Goal: Task Accomplishment & Management: Manage account settings

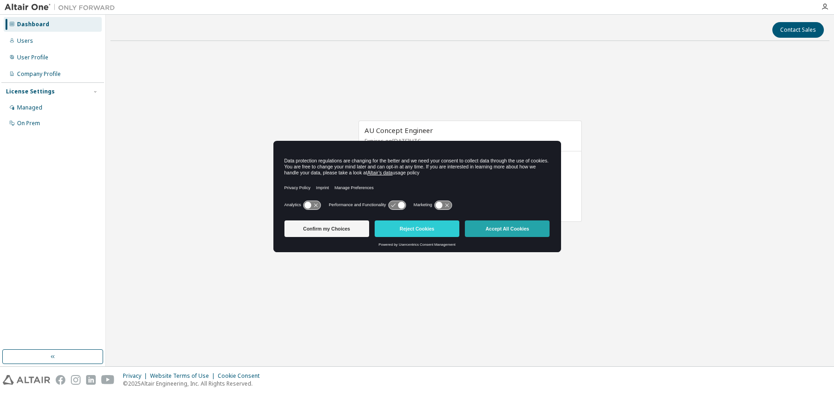
click at [532, 227] on button "Accept All Cookies" at bounding box center [507, 228] width 85 height 17
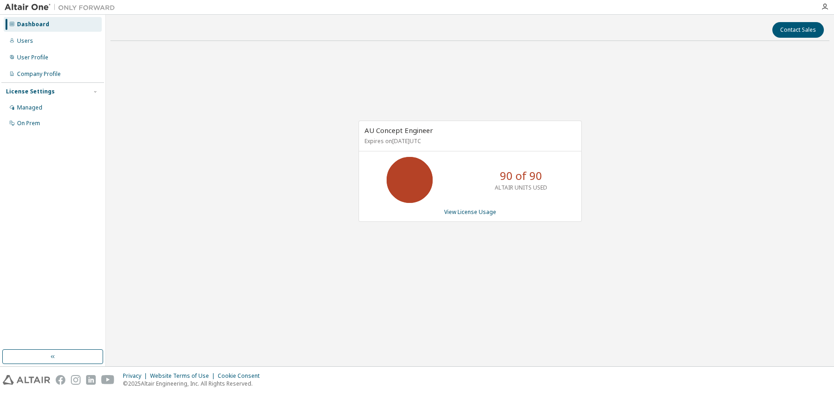
click at [455, 217] on div "AU Concept Engineer Expires on [DATE] UTC 90 of 90 ALTAIR UNITS USED View Licen…" at bounding box center [470, 171] width 223 height 101
click at [458, 210] on link "View License Usage" at bounding box center [470, 212] width 52 height 8
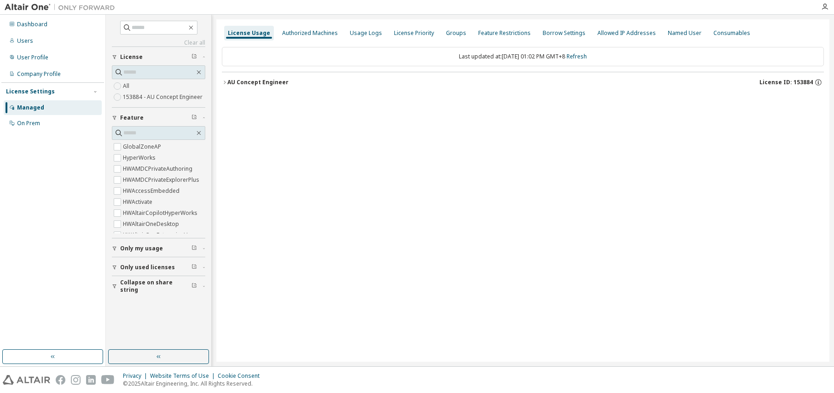
click at [263, 86] on div "AU Concept Engineer License ID: 153884" at bounding box center [525, 82] width 597 height 8
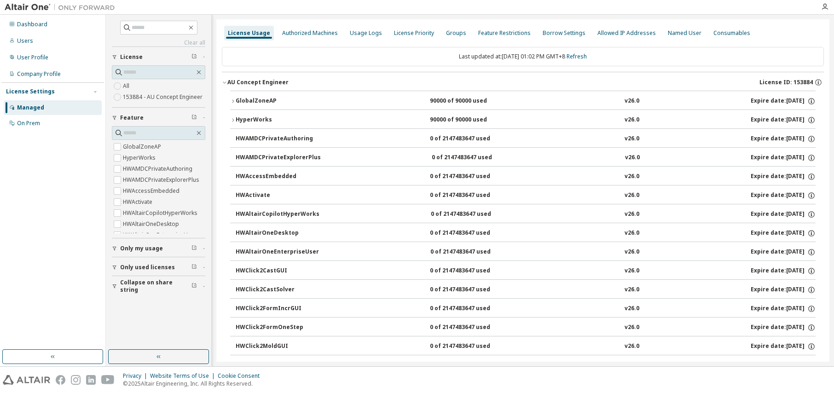
click at [260, 100] on div "GlobalZoneAP" at bounding box center [277, 101] width 83 height 8
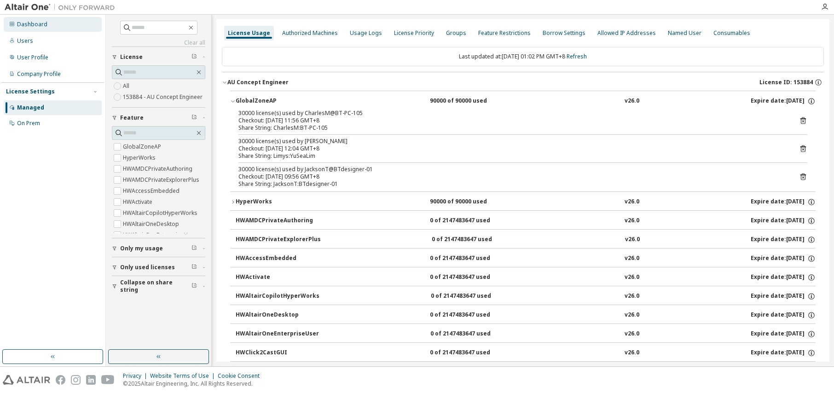
click at [32, 27] on div "Dashboard" at bounding box center [32, 24] width 30 height 7
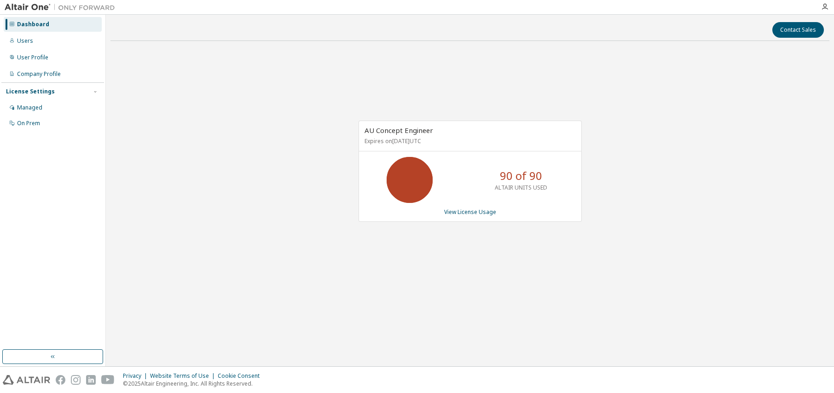
drag, startPoint x: 451, startPoint y: 265, endPoint x: 450, endPoint y: 243, distance: 22.1
click at [451, 265] on div "AU Concept Engineer Expires on [DATE] UTC 90 of 90 ALTAIR UNITS USED View Licen…" at bounding box center [469, 175] width 719 height 255
click at [464, 214] on link "View License Usage" at bounding box center [470, 212] width 52 height 8
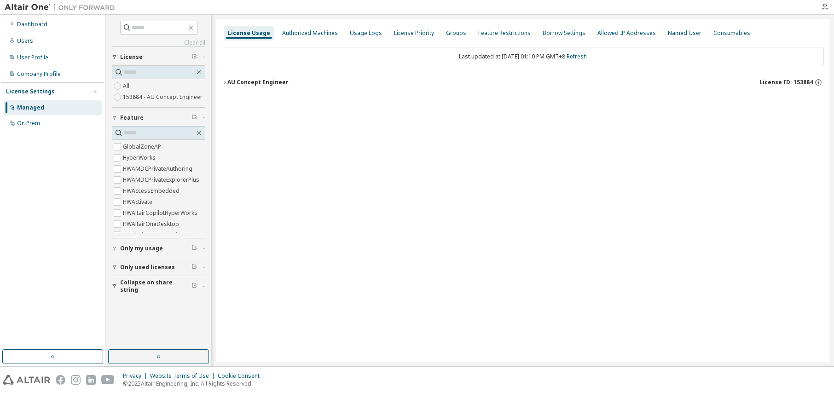
click at [243, 83] on div "AU Concept Engineer" at bounding box center [257, 82] width 61 height 7
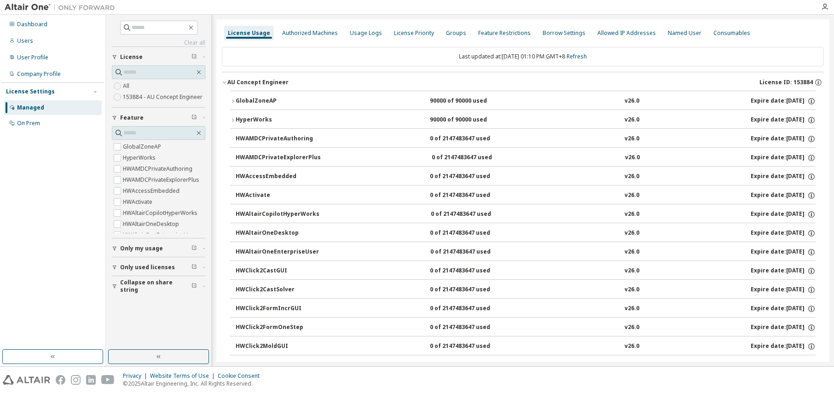
click at [248, 98] on div "GlobalZoneAP" at bounding box center [277, 101] width 83 height 8
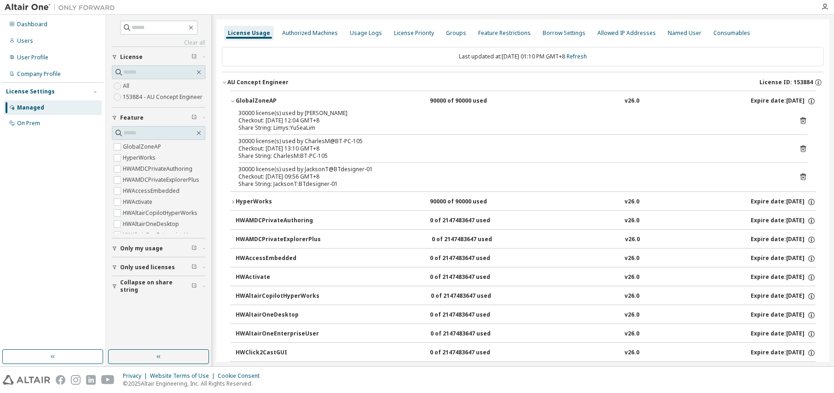
click at [255, 200] on div "HyperWorks" at bounding box center [277, 202] width 83 height 8
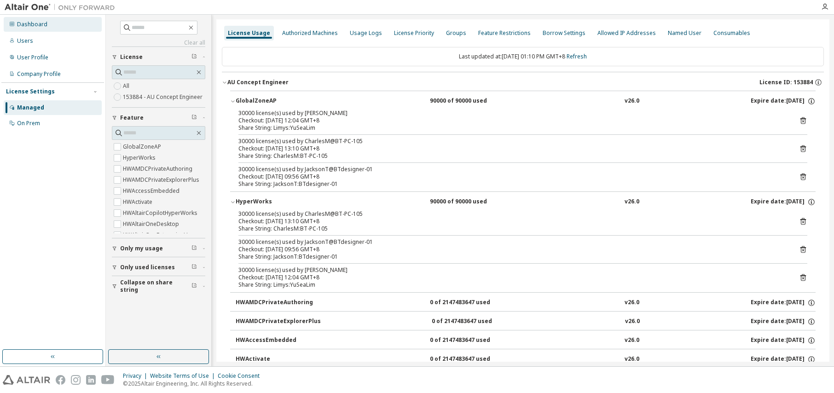
click at [34, 23] on div "Dashboard" at bounding box center [32, 24] width 30 height 7
